Goal: Information Seeking & Learning: Learn about a topic

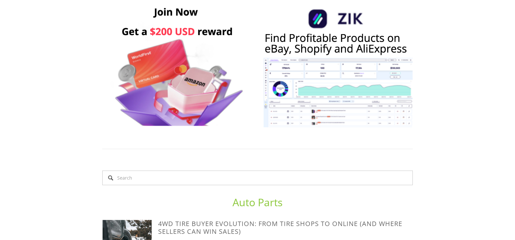
scroll to position [357, 0]
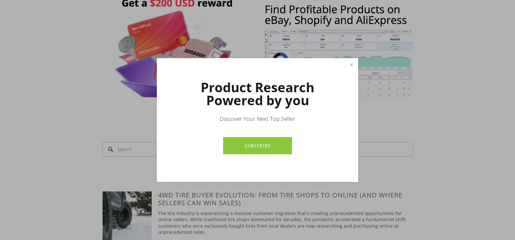
click at [354, 65] on link "Close" at bounding box center [351, 64] width 11 height 11
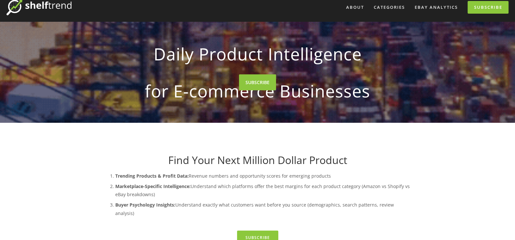
scroll to position [0, 0]
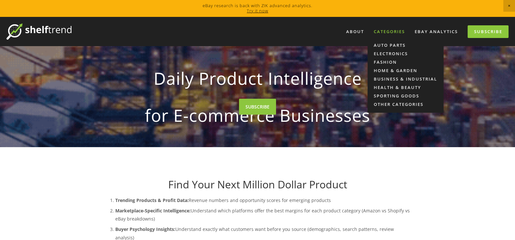
click at [393, 32] on div "Categories" at bounding box center [390, 31] width 40 height 11
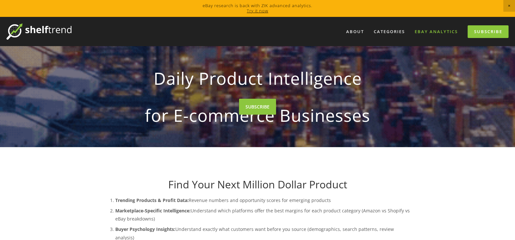
click at [438, 31] on link "eBay Analytics" at bounding box center [437, 31] width 52 height 11
